Goal: Book appointment/travel/reservation

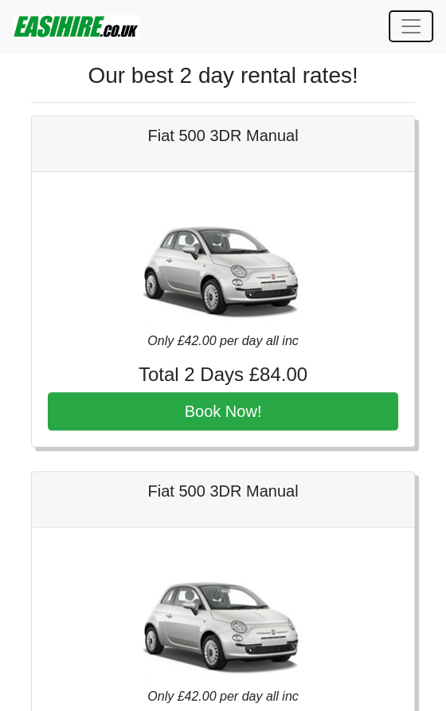
click at [410, 16] on span "Toggle navigation" at bounding box center [411, 26] width 24 height 24
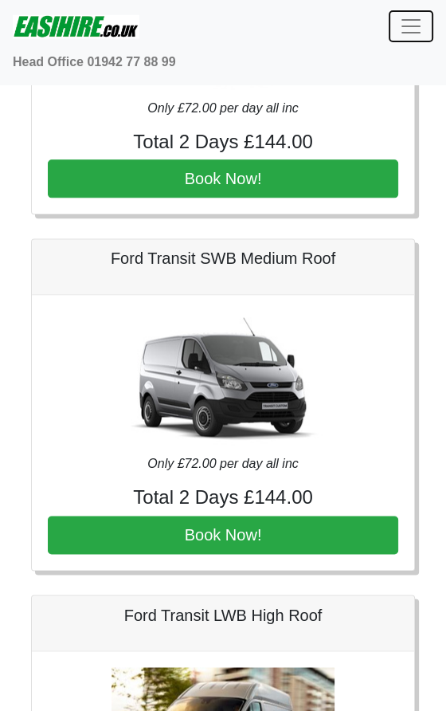
scroll to position [3795, 0]
